Goal: Task Accomplishment & Management: Manage account settings

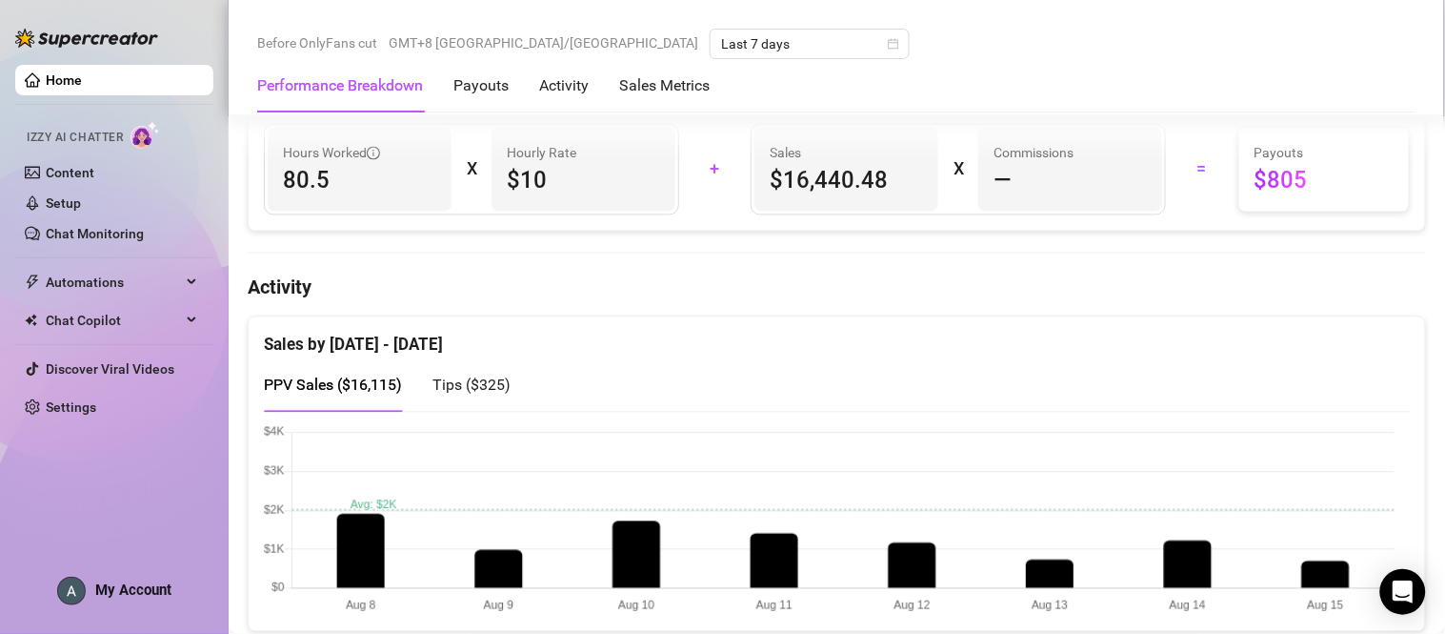
scroll to position [865, 0]
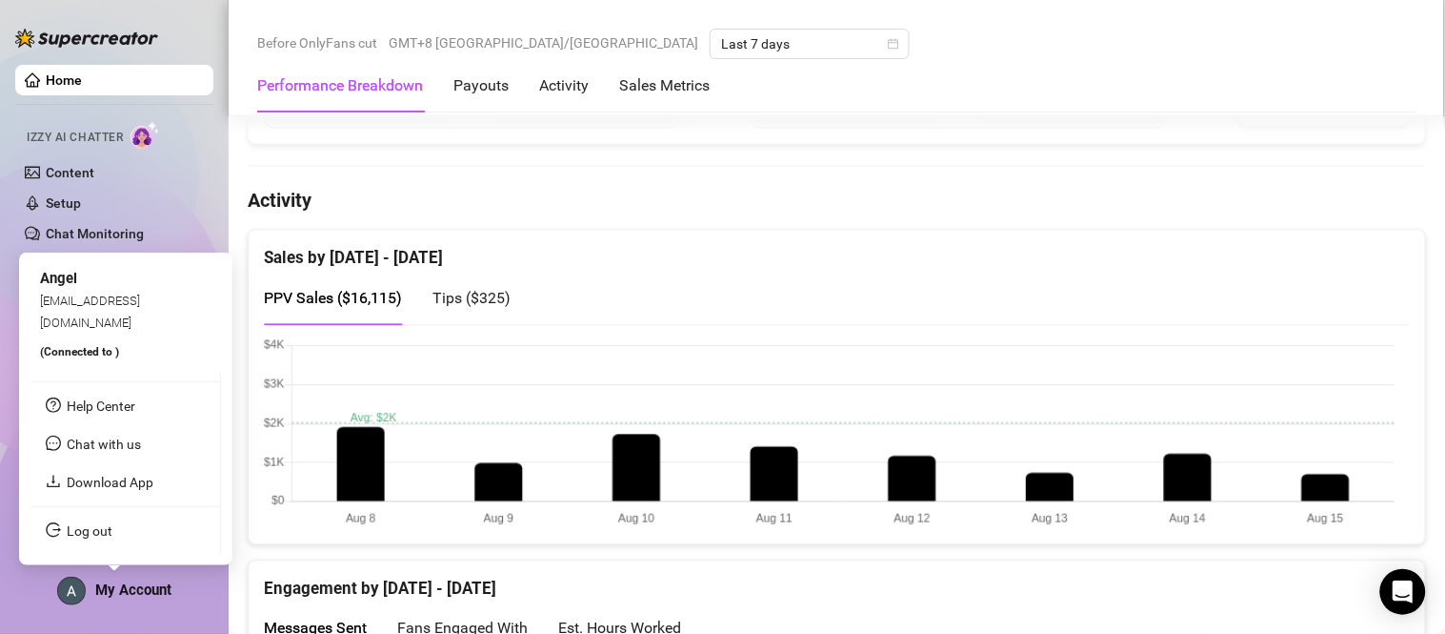
click at [140, 595] on span "My Account" at bounding box center [133, 589] width 76 height 17
click at [112, 525] on link "Log out" at bounding box center [90, 530] width 46 height 15
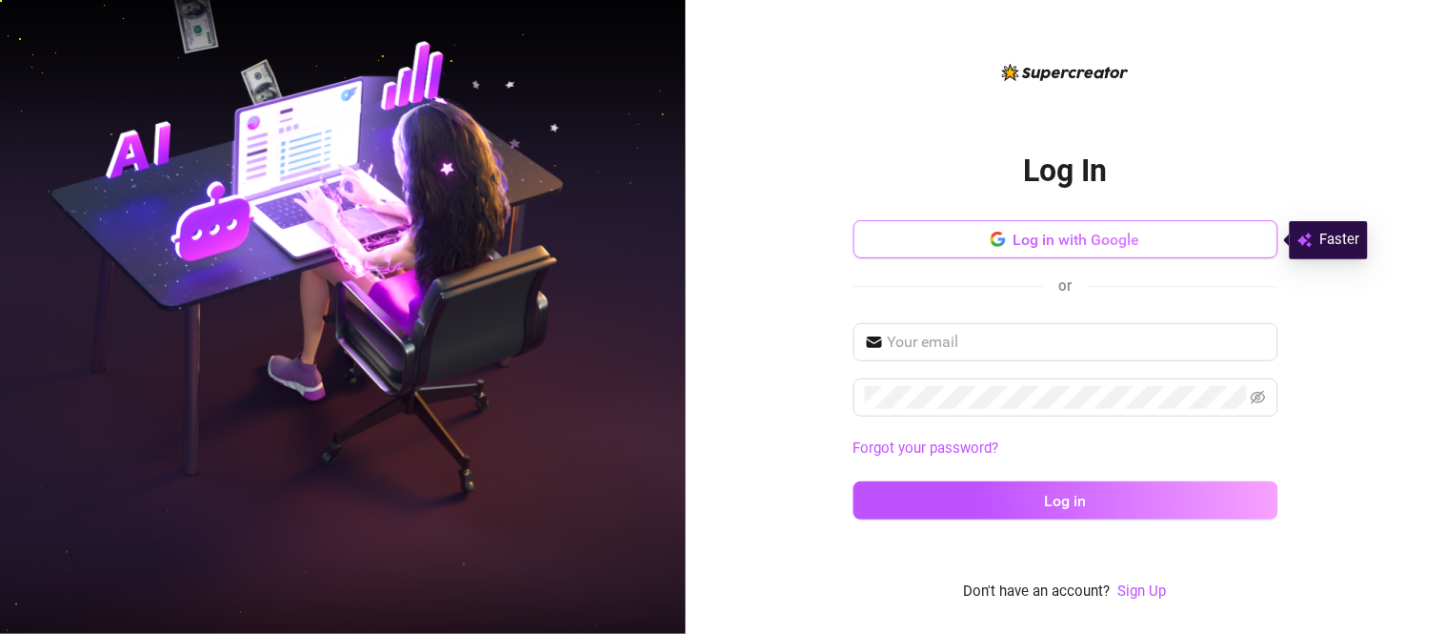
click at [1108, 232] on span "Log in with Google" at bounding box center [1077, 240] width 127 height 18
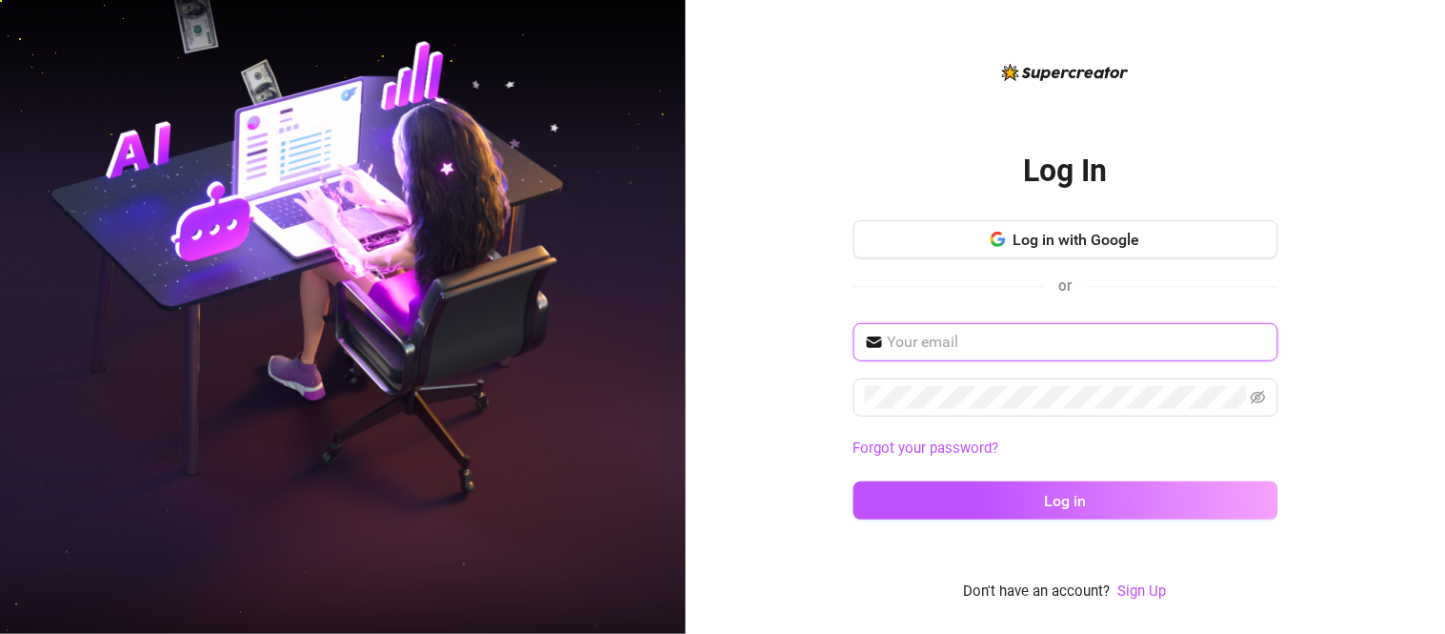
click at [994, 343] on input "text" at bounding box center [1077, 342] width 379 height 23
type input "[EMAIL_ADDRESS][DOMAIN_NAME]"
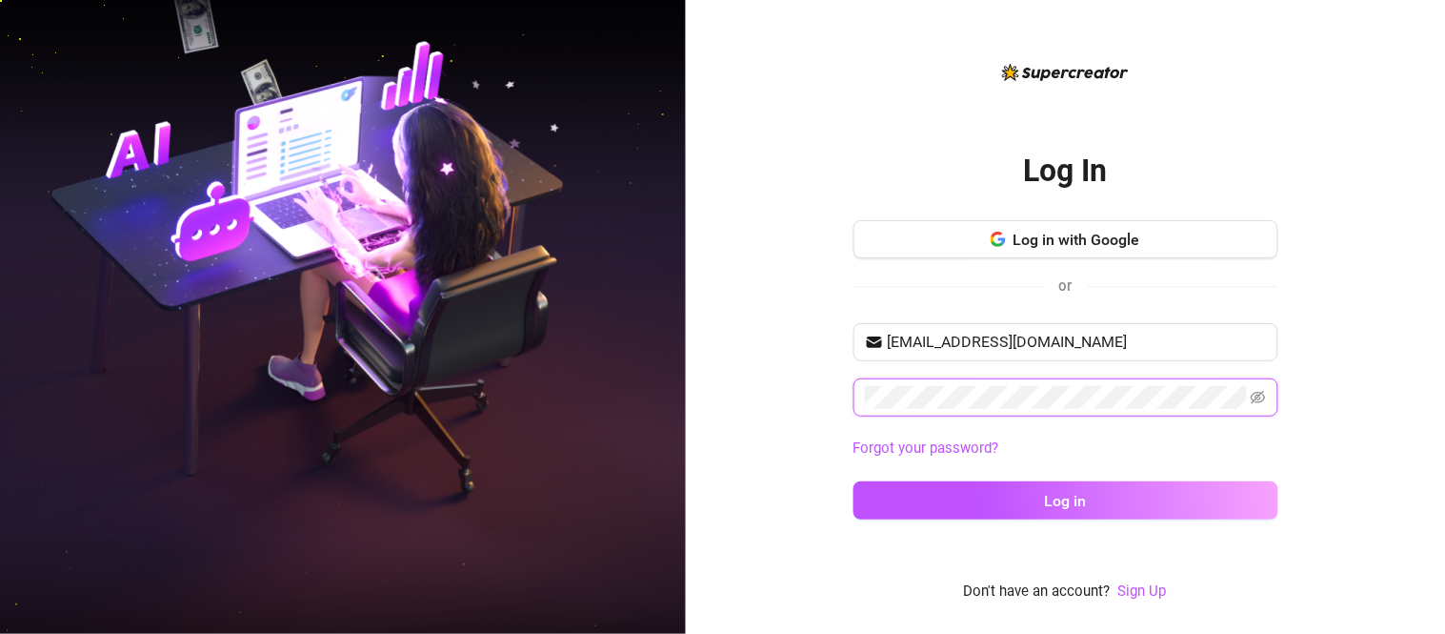
click at [854, 481] on button "Log in" at bounding box center [1066, 500] width 425 height 38
